Goal: Contribute content: Contribute content

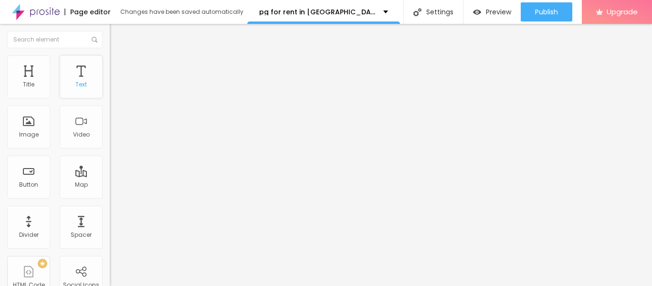
click at [75, 81] on div "Text" at bounding box center [80, 84] width 11 height 7
click at [75, 82] on div "Text" at bounding box center [80, 84] width 11 height 7
click at [75, 85] on div "Text" at bounding box center [80, 84] width 11 height 7
click at [75, 86] on div "Text" at bounding box center [80, 84] width 11 height 7
click at [117, 35] on img "button" at bounding box center [121, 35] width 8 height 8
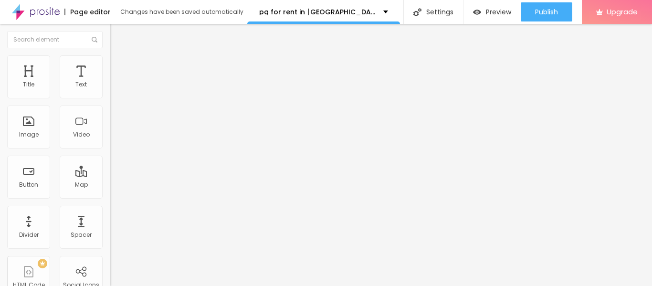
click at [110, 63] on li "Advanced" at bounding box center [165, 60] width 110 height 10
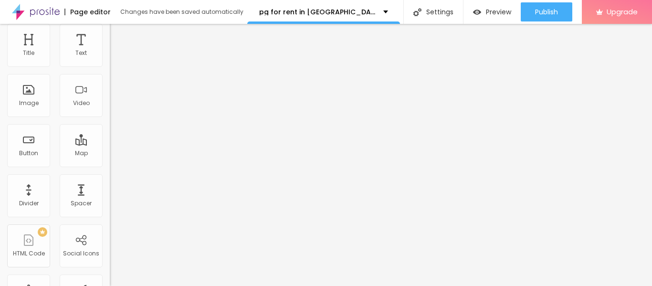
scroll to position [74, 0]
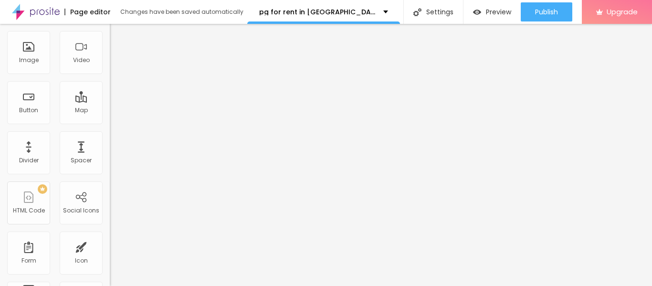
click at [110, 261] on div "Html ID" at bounding box center [165, 264] width 110 height 6
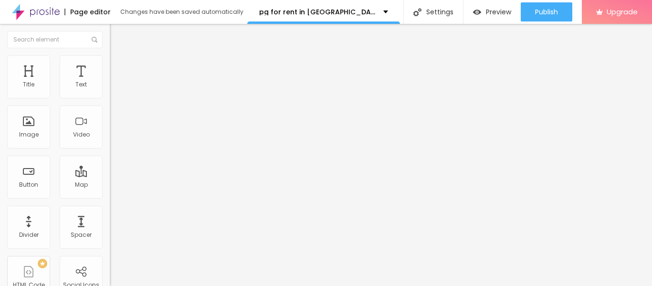
click at [117, 34] on div "Edit Text" at bounding box center [138, 35] width 43 height 8
click at [117, 37] on img "button" at bounding box center [121, 35] width 8 height 8
click at [117, 34] on div "Edit Text" at bounding box center [138, 35] width 43 height 8
click at [117, 32] on div "Edit Text" at bounding box center [138, 35] width 43 height 8
click at [31, 123] on div "Image" at bounding box center [28, 127] width 43 height 43
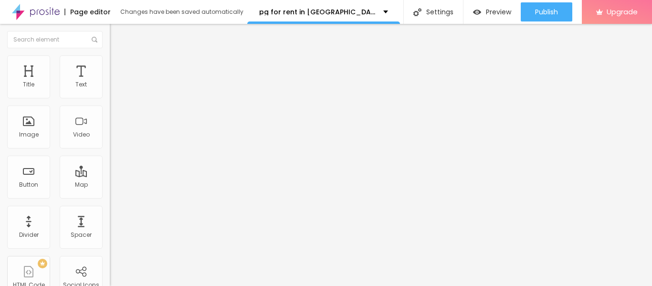
click at [110, 82] on span "Add image" at bounding box center [129, 78] width 39 height 8
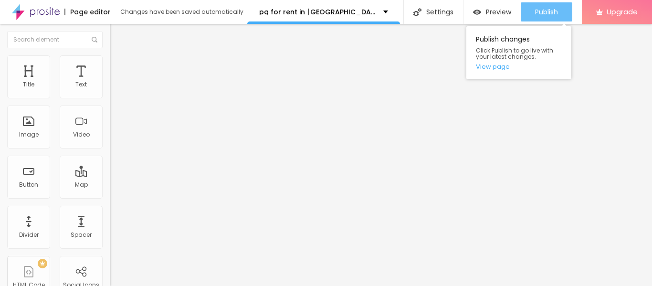
click at [531, 8] on button "Publish" at bounding box center [547, 11] width 52 height 19
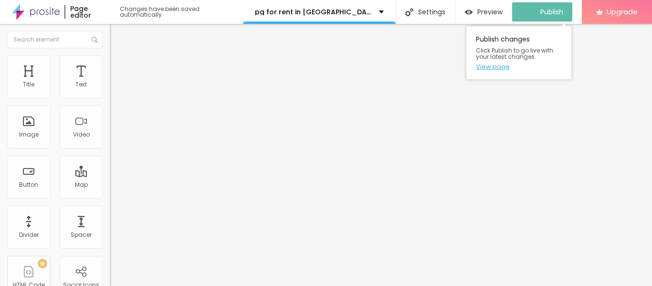
click at [505, 65] on link "View page" at bounding box center [519, 67] width 86 height 6
